Goal: Find specific page/section: Find specific page/section

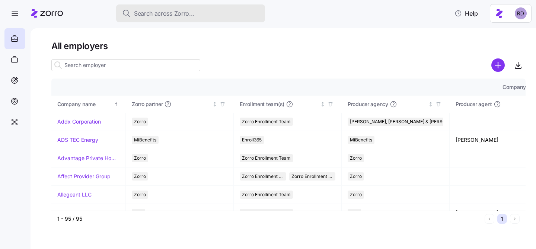
click at [156, 15] on span "Search across Zorro..." at bounding box center [164, 13] width 60 height 9
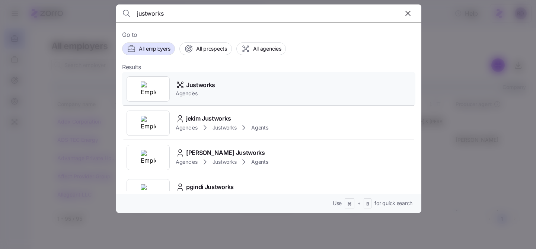
type input "justworks"
click at [239, 82] on div "Justworks Agencies" at bounding box center [268, 89] width 293 height 34
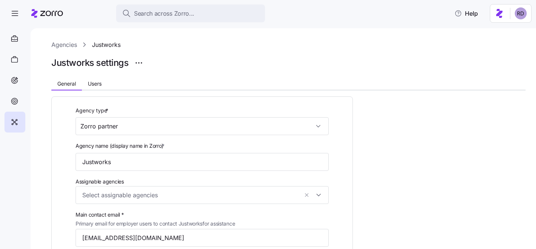
click at [64, 45] on link "Agencies" at bounding box center [64, 44] width 26 height 9
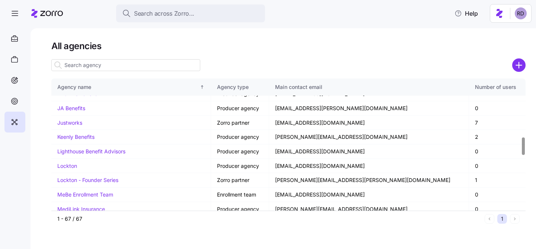
scroll to position [436, 0]
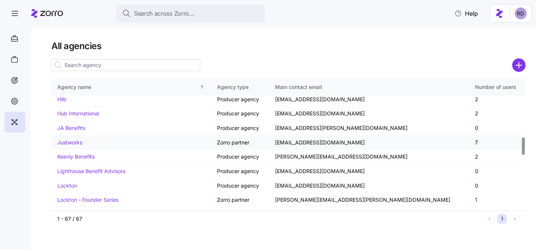
click at [74, 142] on link "Justworks" at bounding box center [69, 142] width 25 height 6
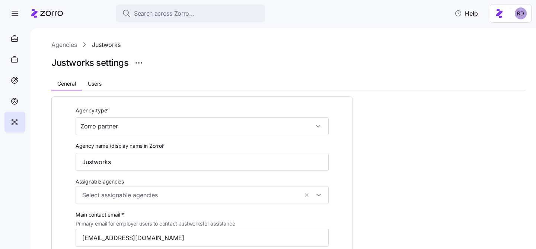
click at [132, 63] on div "Justworks settings" at bounding box center [288, 62] width 474 height 15
click at [137, 62] on html "Search across Zorro... Help Agencies Justworks Justworks settings General Users…" at bounding box center [268, 122] width 536 height 245
click at [171, 53] on html "Search across Zorro... Help Agencies Justworks Justworks settings General Users…" at bounding box center [268, 122] width 536 height 245
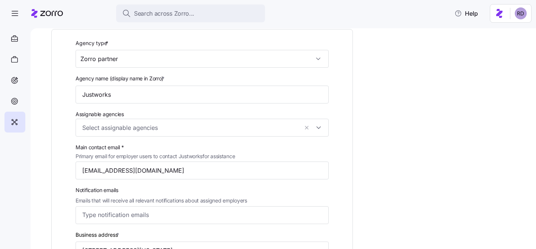
scroll to position [68, 0]
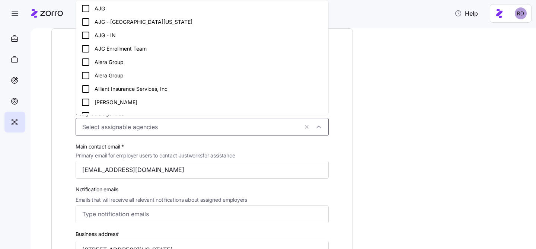
click at [141, 124] on input "Assignable agencies" at bounding box center [190, 127] width 216 height 10
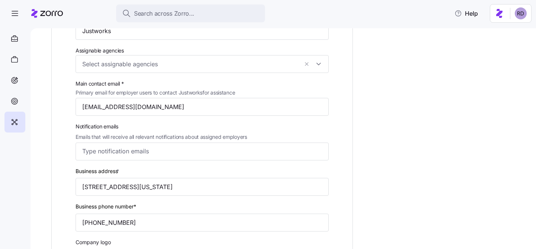
scroll to position [0, 0]
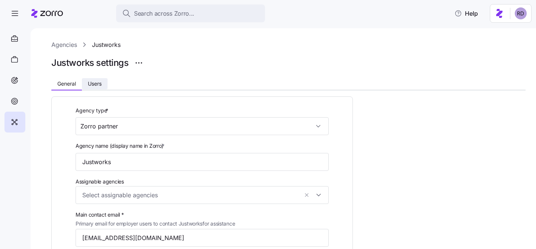
click at [104, 80] on button "Users" at bounding box center [95, 83] width 26 height 11
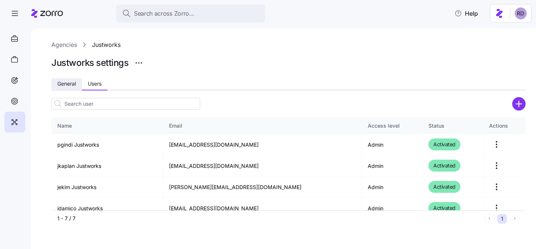
click at [71, 81] on span "General" at bounding box center [66, 83] width 19 height 5
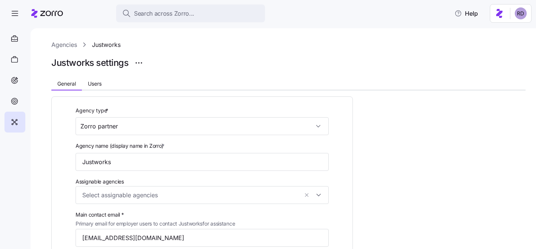
click at [63, 47] on link "Agencies" at bounding box center [64, 44] width 26 height 9
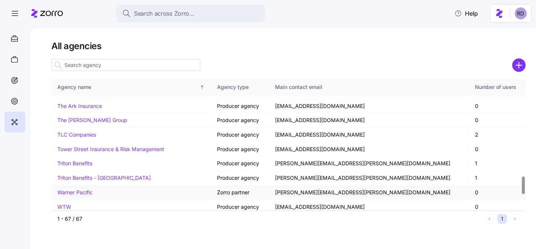
scroll to position [850, 0]
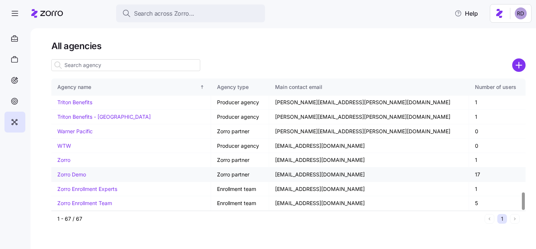
click at [74, 174] on link "Zorro Demo" at bounding box center [71, 174] width 29 height 6
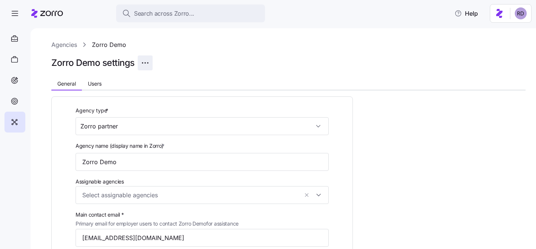
click at [142, 61] on html "Search across Zorro... Help Agencies Zorro Demo Zorro Demo settings General Use…" at bounding box center [268, 122] width 536 height 245
click at [172, 51] on html "Search across Zorro... Help Agencies Zorro Demo Zorro Demo settings General Use…" at bounding box center [268, 122] width 536 height 245
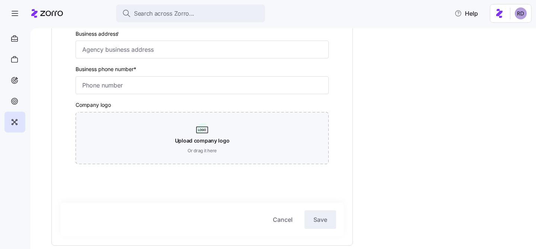
scroll to position [270, 0]
click at [527, 17] on html "Search across Zorro... Help Agencies Zorro Demo Zorro Demo settings General Use…" at bounding box center [268, 122] width 536 height 245
click at [522, 13] on html "Search across Zorro... Help Agencies Zorro Demo Zorro Demo settings General Use…" at bounding box center [268, 122] width 536 height 245
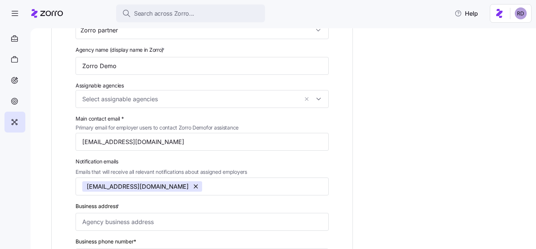
scroll to position [0, 0]
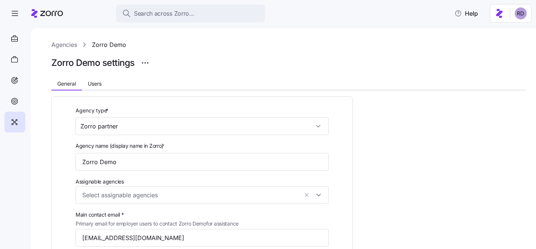
click at [72, 42] on link "Agencies" at bounding box center [64, 44] width 26 height 9
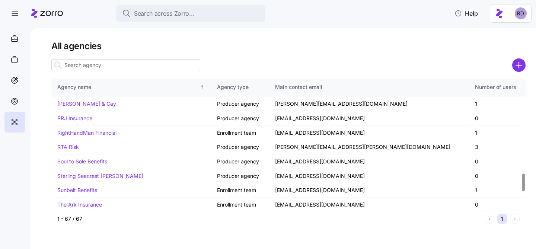
scroll to position [850, 0]
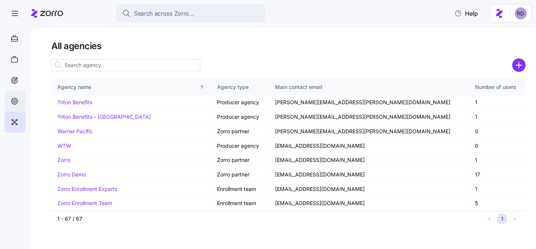
click at [16, 103] on icon at bounding box center [14, 101] width 8 height 9
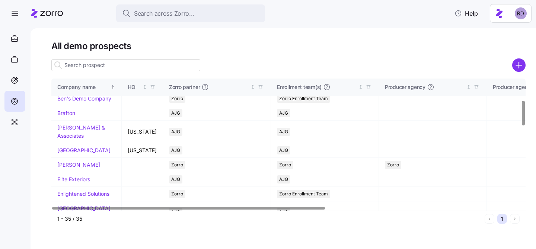
scroll to position [108, 0]
